Goal: Answer question/provide support

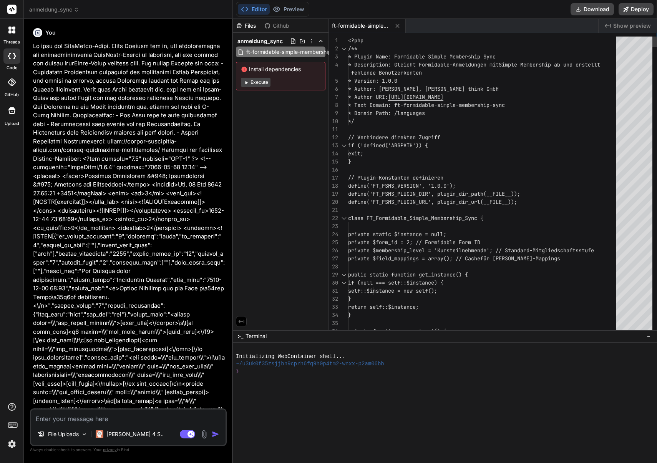
scroll to position [16050, 0]
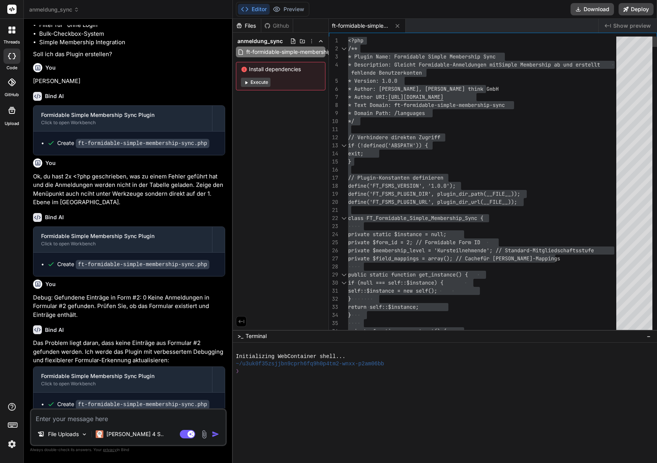
type textarea "*/ // Verhindere direkten Zugriff if (!defined('ABSPATH')) { exit; } // Plugin-…"
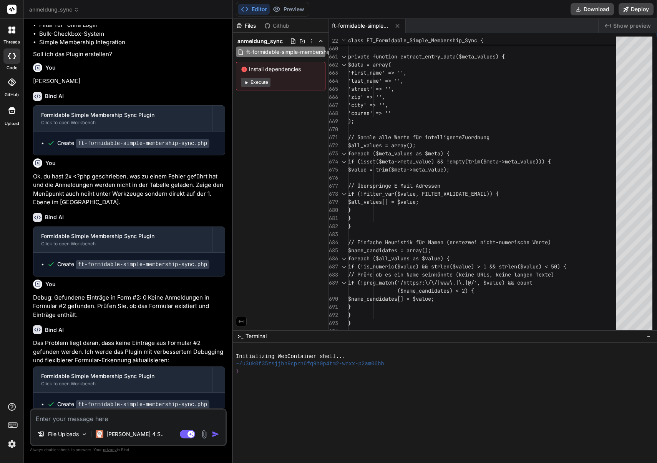
click at [95, 418] on textarea at bounding box center [128, 416] width 195 height 14
type textarea "E"
type textarea "x"
type textarea "Es"
type textarea "x"
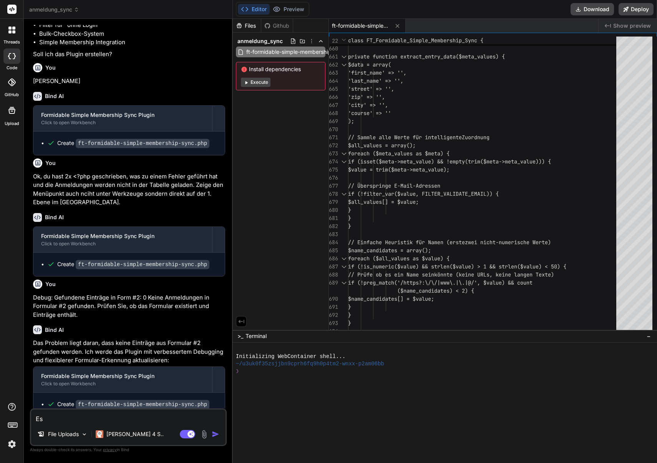
type textarea "E"
type textarea "x"
type textarea "D"
type textarea "x"
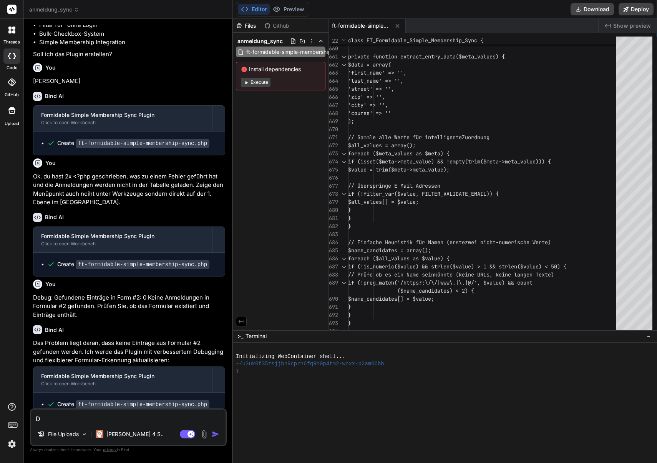
type textarea "De"
type textarea "x"
type textarea "Der"
type textarea "x"
paste textarea "Keine Anmeldungen in Formular #2 gefunden. Das Formular enthält 1501 Einträge, …"
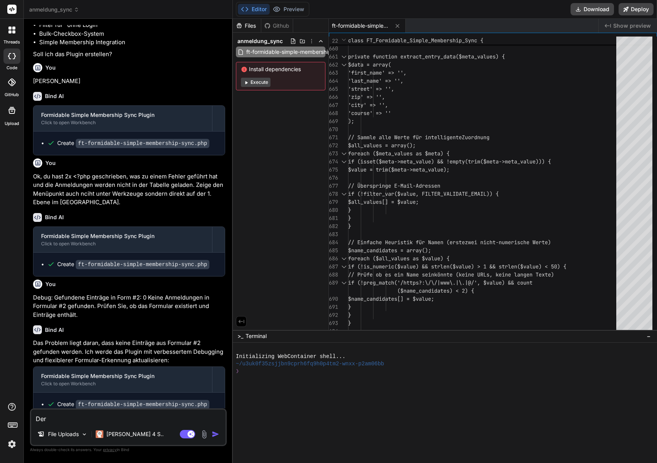
type textarea "Keine Anmeldungen in Formular #2 gefunden. Das Formular enthält 1501 Einträge, …"
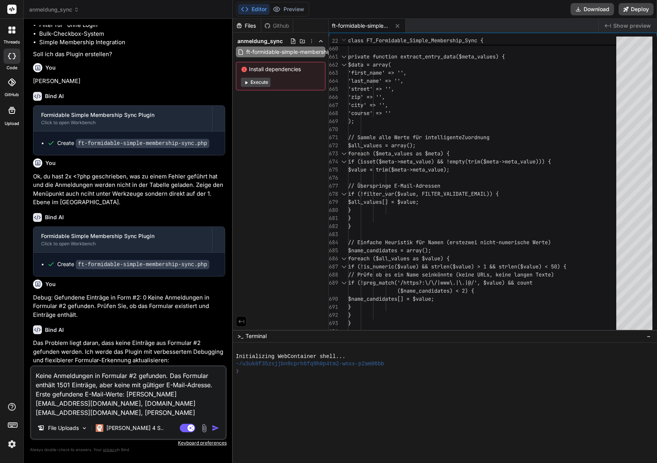
type textarea "x"
type textarea "Keine Anmeldungen in Formular #2 gefunden. Das Formular enthält 1501 Einträge, …"
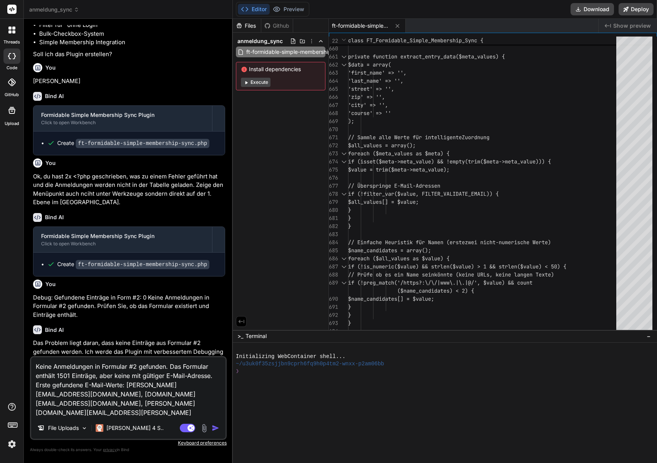
type textarea "x"
paste textarea "[URL][DOMAIN_NAME]"
type textarea "Keine Anmeldungen in Formular #2 gefunden. Das Formular enthält 1501 Einträge, …"
type textarea "x"
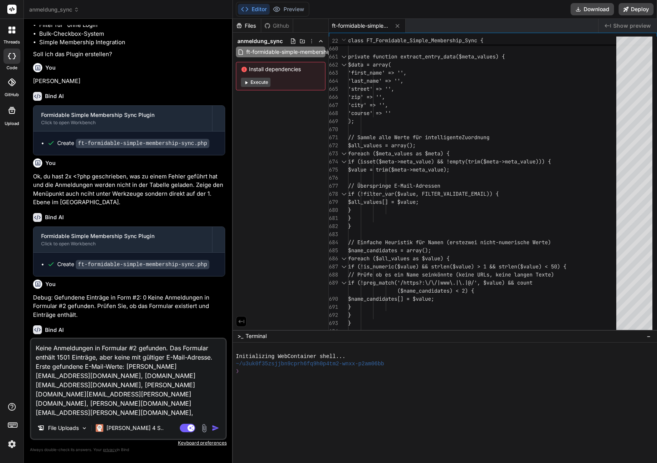
type textarea "Keine Anmeldungen in Formular #2 gefunden. Das Formular enthält 1501 Einträge, …"
click at [211, 385] on textarea "Keine Anmeldungen in Formular #2 gefunden. Das Formular enthält 1501 Einträge, …" at bounding box center [128, 378] width 195 height 78
type textarea "x"
type textarea "Keine Anmeldungen in Formular #2 gefunden. Das Formular enthält 1501 Einträge, …"
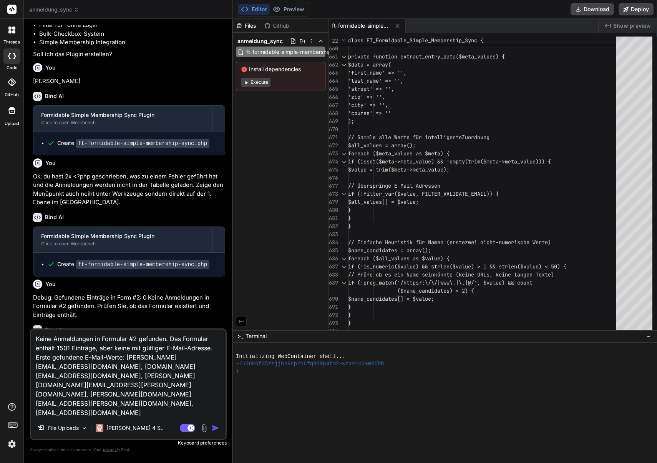
type textarea "x"
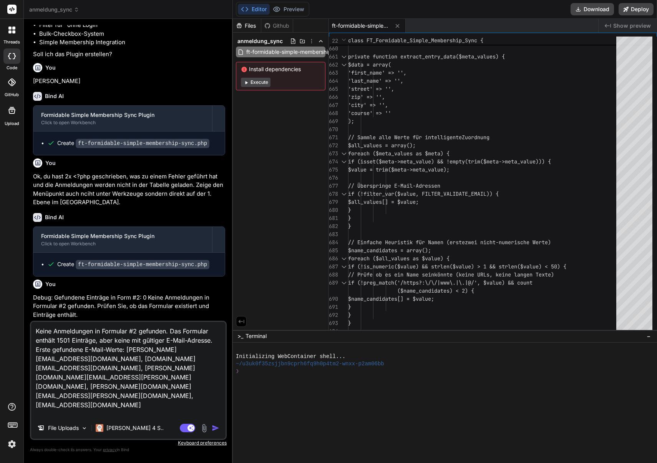
paste textarea "Debug-Informationen Aktuelles Formular: #2 Gefundene Einträge: 0 Formidable For…"
type textarea "Keine Anmeldungen in Formular #2 gefunden. Das Formular enthält 1501 Einträge, …"
type textarea "x"
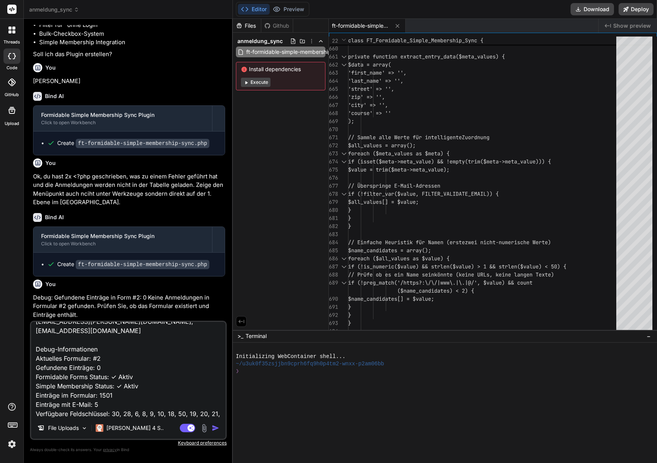
scroll to position [103, 0]
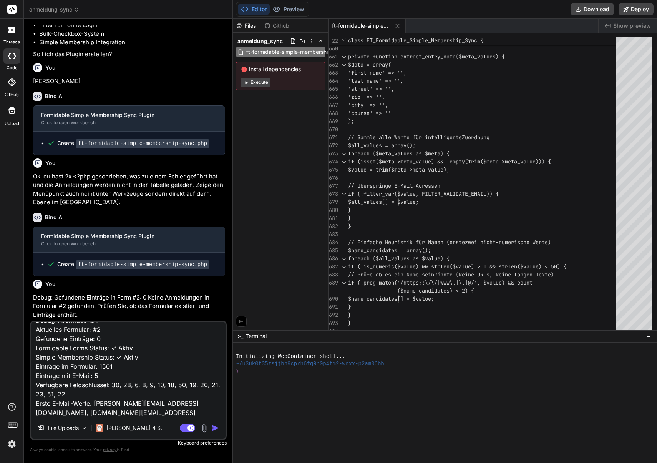
type textarea "Keine Anmeldungen in Formular #2 gefunden. Das Formular enthält 1501 Einträge, …"
click at [216, 429] on img "button" at bounding box center [216, 428] width 8 height 8
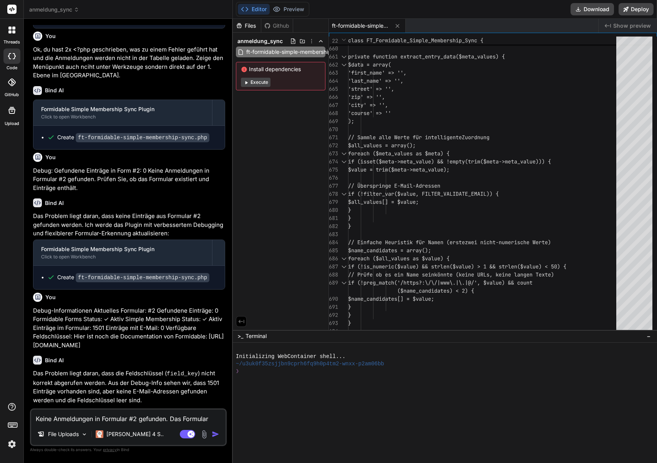
scroll to position [16323, 0]
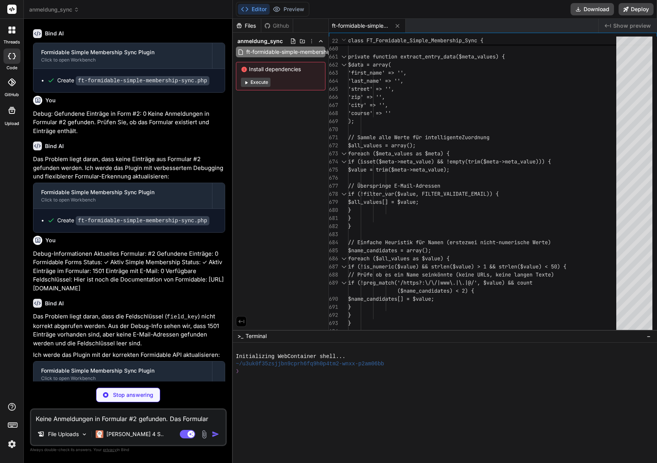
type textarea "x"
type textarea "if (!class_exists('SwpmAuth')) { deactivate_plugins(plugin_basename(__FILE__));…"
type textarea "x"
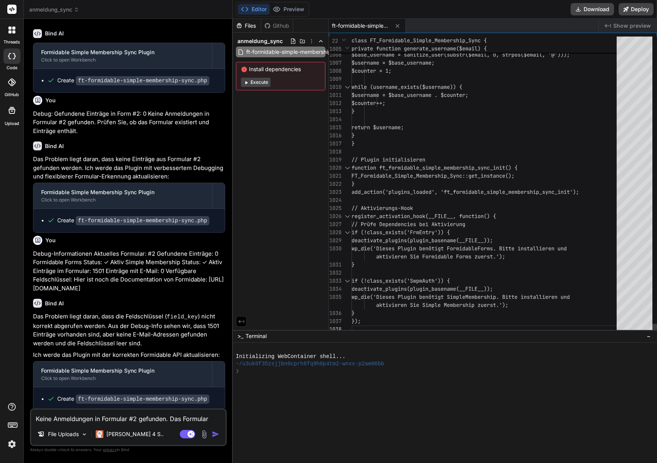
type textarea "<?php /** * Plugin Name: Formidable Simple Membership Sync * Description: Gleic…"
